Goal: Check status: Check status

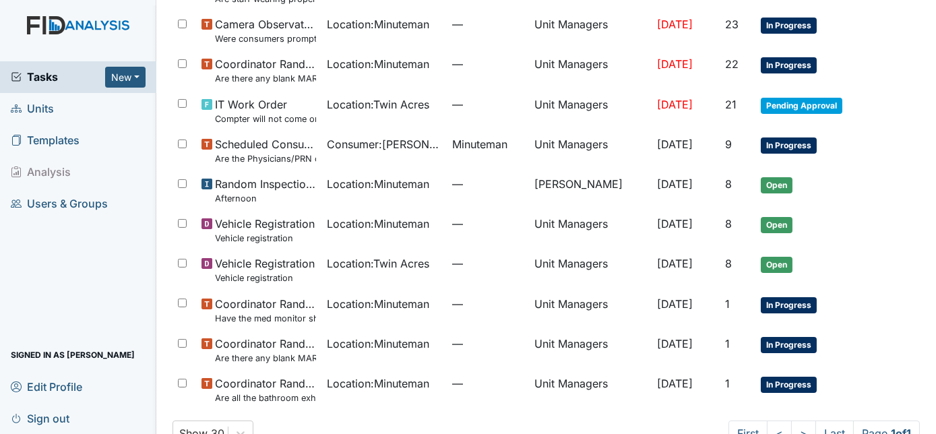
scroll to position [613, 0]
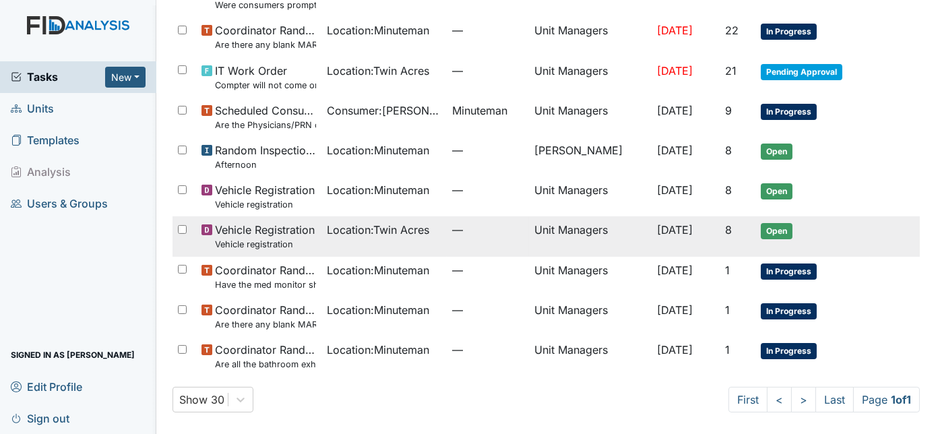
click at [343, 224] on span "Location : Twin Acres" at bounding box center [378, 230] width 102 height 16
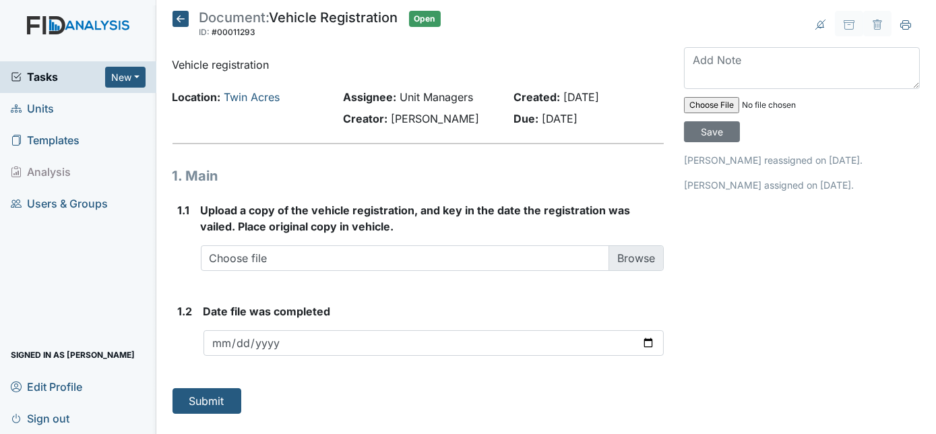
click at [183, 18] on icon at bounding box center [181, 19] width 16 height 16
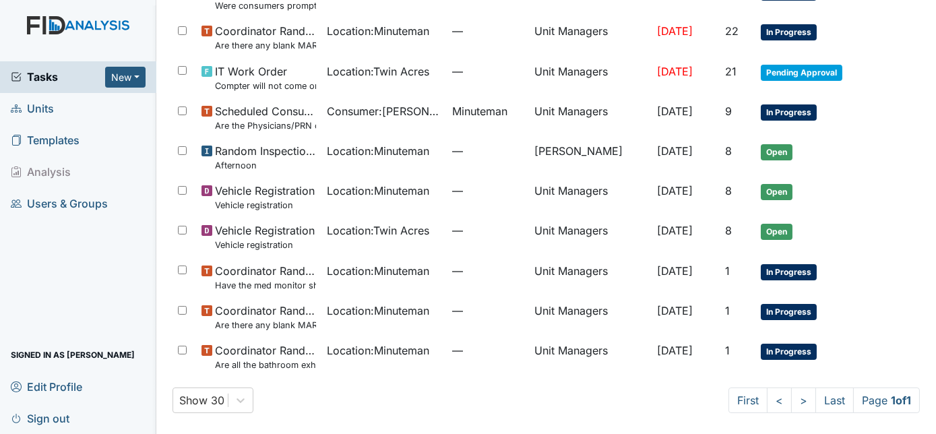
scroll to position [613, 0]
